Goal: Navigation & Orientation: Understand site structure

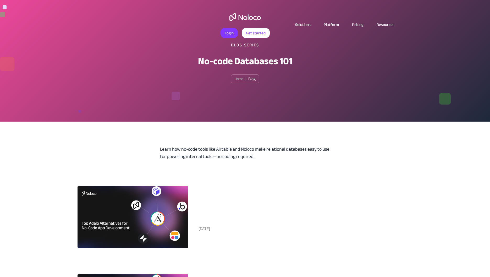
click at [236, 22] on article "Solutions Platform Pricing Resources" at bounding box center [245, 24] width 325 height 7
click at [300, 26] on link "Solutions" at bounding box center [302, 24] width 29 height 7
click at [330, 26] on link "Platform" at bounding box center [331, 24] width 28 height 7
click at [328, 25] on link "Platform" at bounding box center [331, 24] width 28 height 7
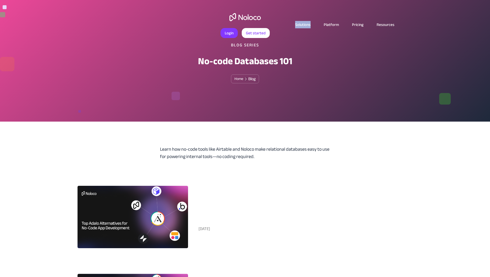
click at [253, 15] on img "home" at bounding box center [244, 17] width 31 height 8
